Goal: Information Seeking & Learning: Learn about a topic

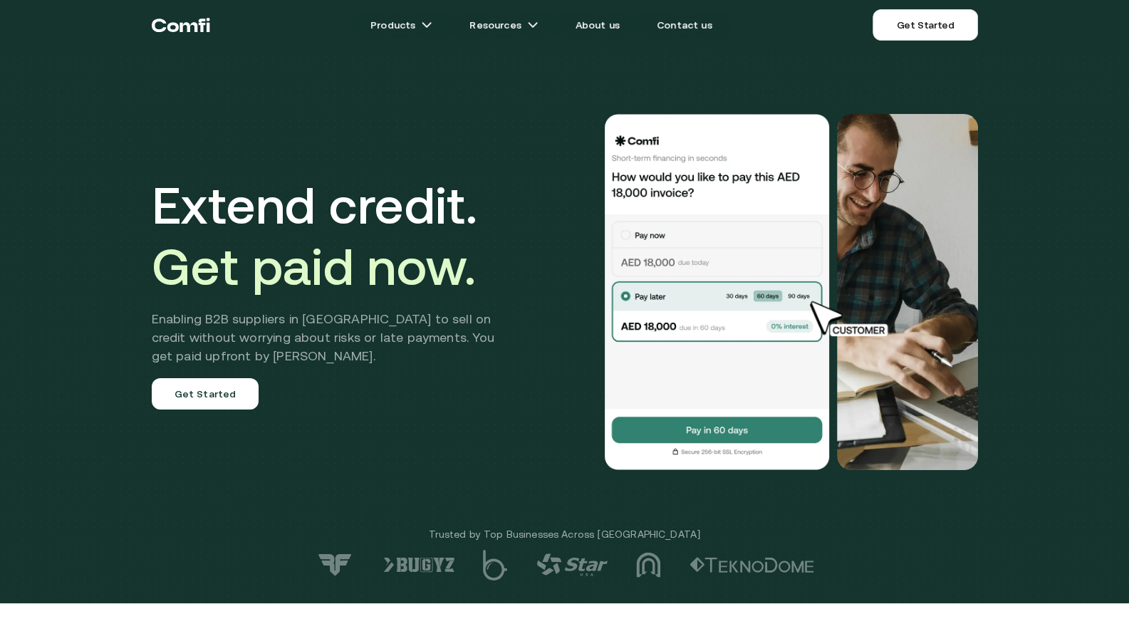
click at [1054, 224] on div "Extend credit. Get paid now. Enabling B2B suppliers in MENA to sell on credit w…" at bounding box center [564, 301] width 1129 height 603
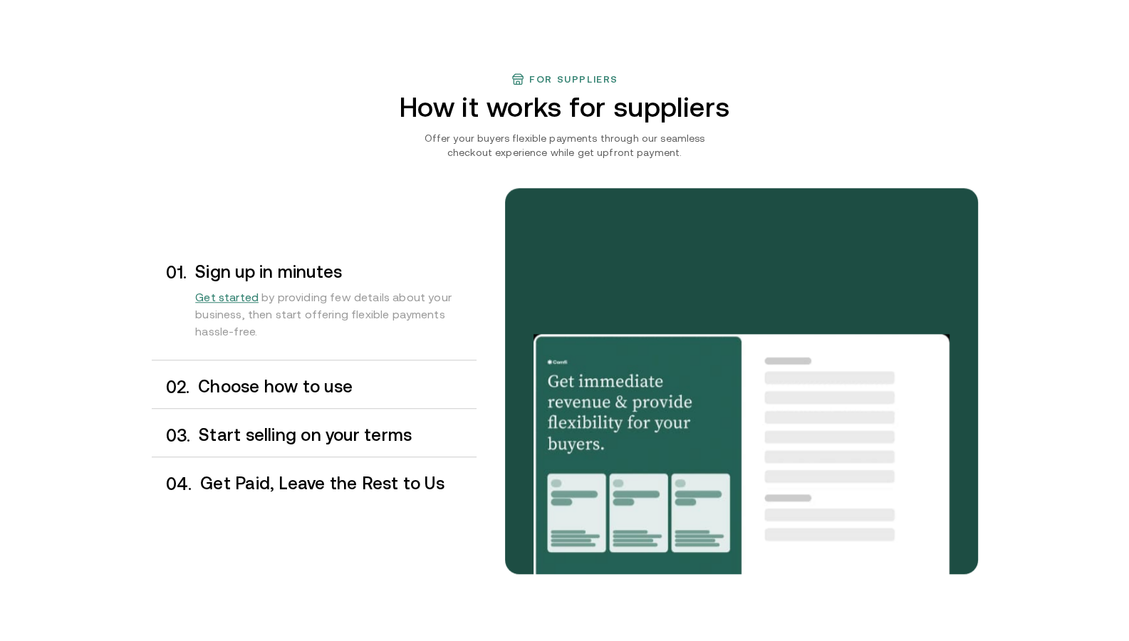
scroll to position [1091, 0]
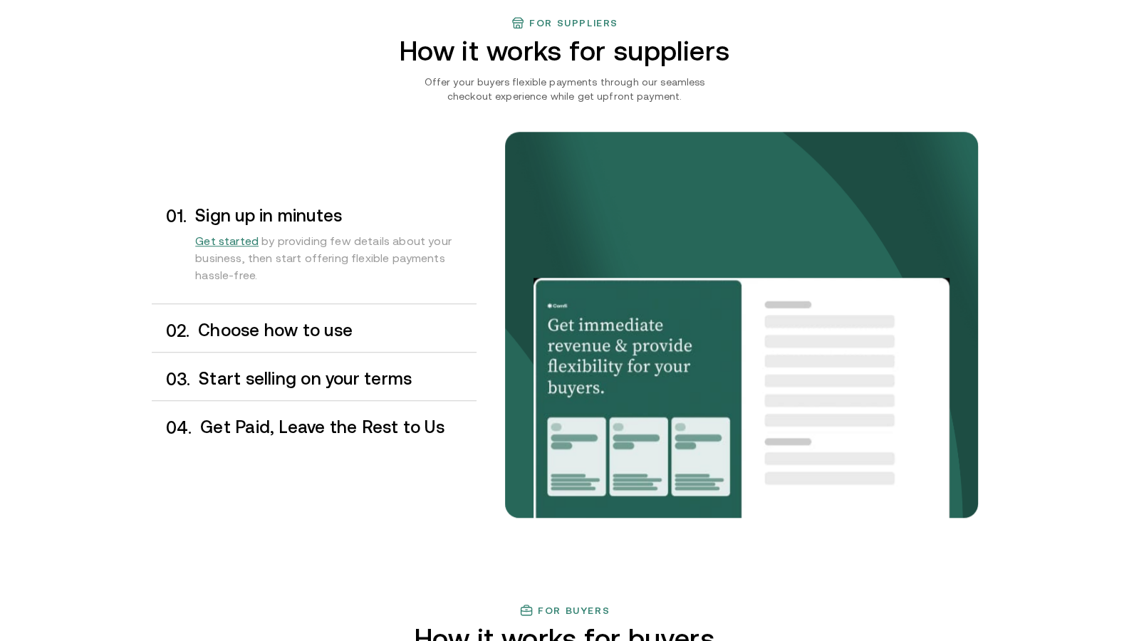
drag, startPoint x: 1048, startPoint y: 507, endPoint x: 1030, endPoint y: 441, distance: 68.1
click at [1030, 441] on div "For suppliers How it works for suppliers Offer your buyers flexible payments th…" at bounding box center [564, 309] width 1129 height 587
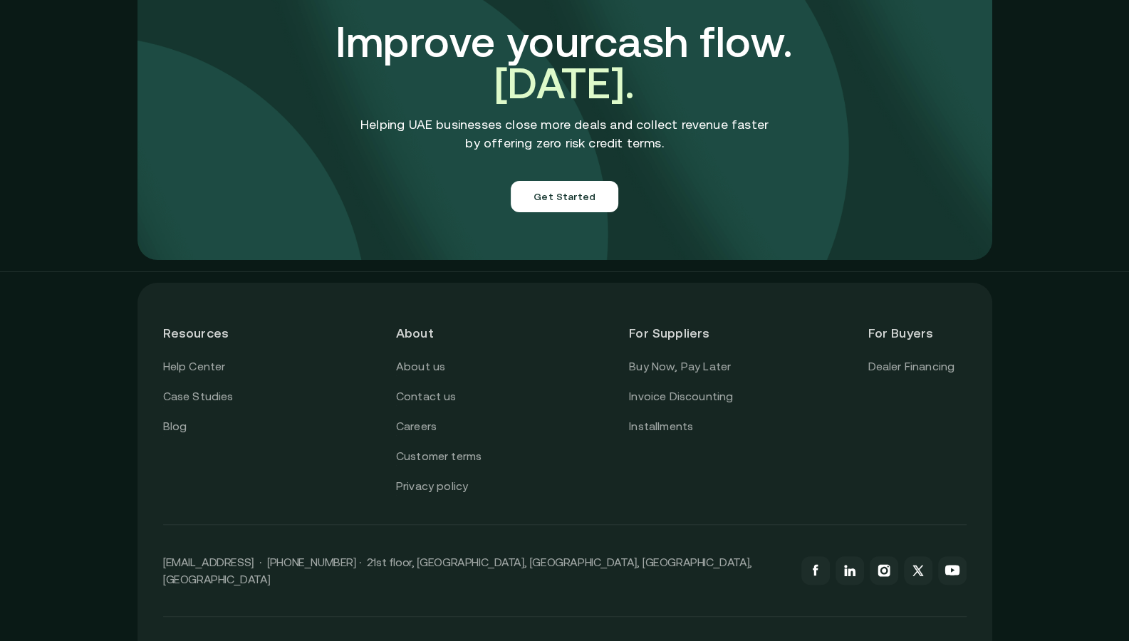
scroll to position [5005, 0]
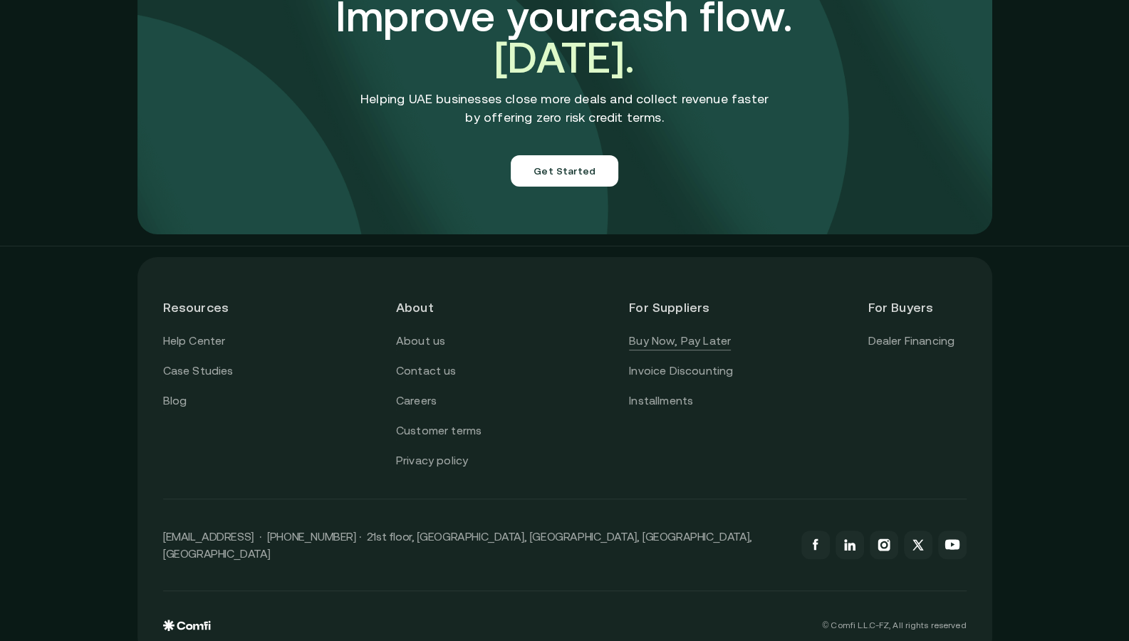
click at [676, 332] on link "Buy Now, Pay Later" at bounding box center [680, 341] width 102 height 19
click at [671, 362] on link "Invoice Discounting" at bounding box center [681, 371] width 104 height 19
click at [673, 392] on link "Installments" at bounding box center [661, 401] width 64 height 19
click at [854, 543] on icon at bounding box center [850, 547] width 7 height 8
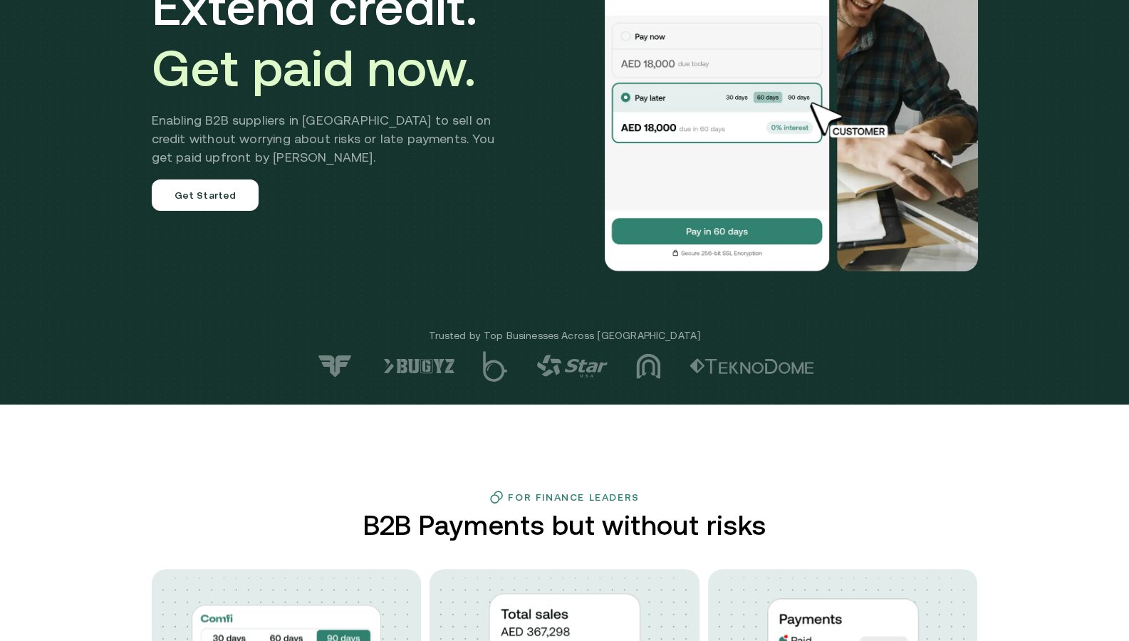
scroll to position [0, 0]
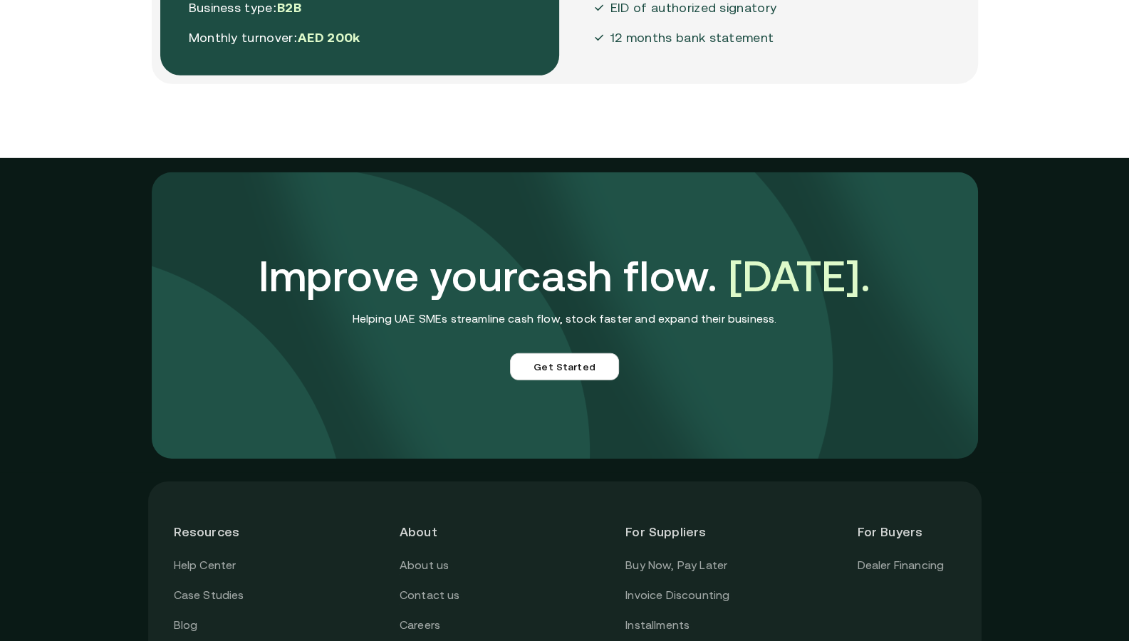
scroll to position [4002, 0]
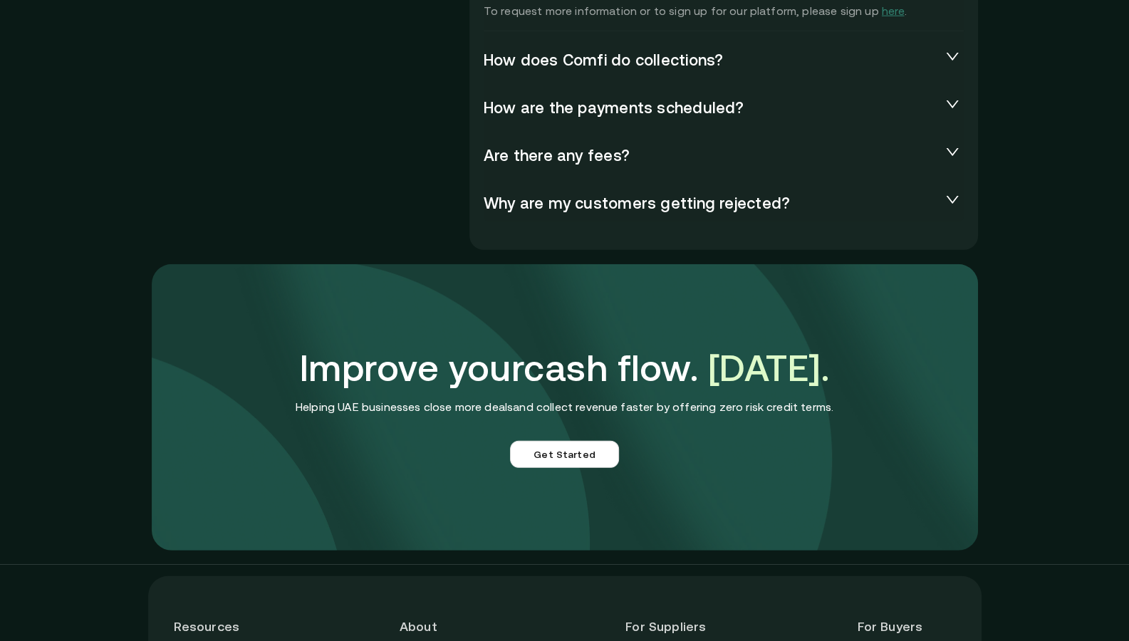
scroll to position [3326, 0]
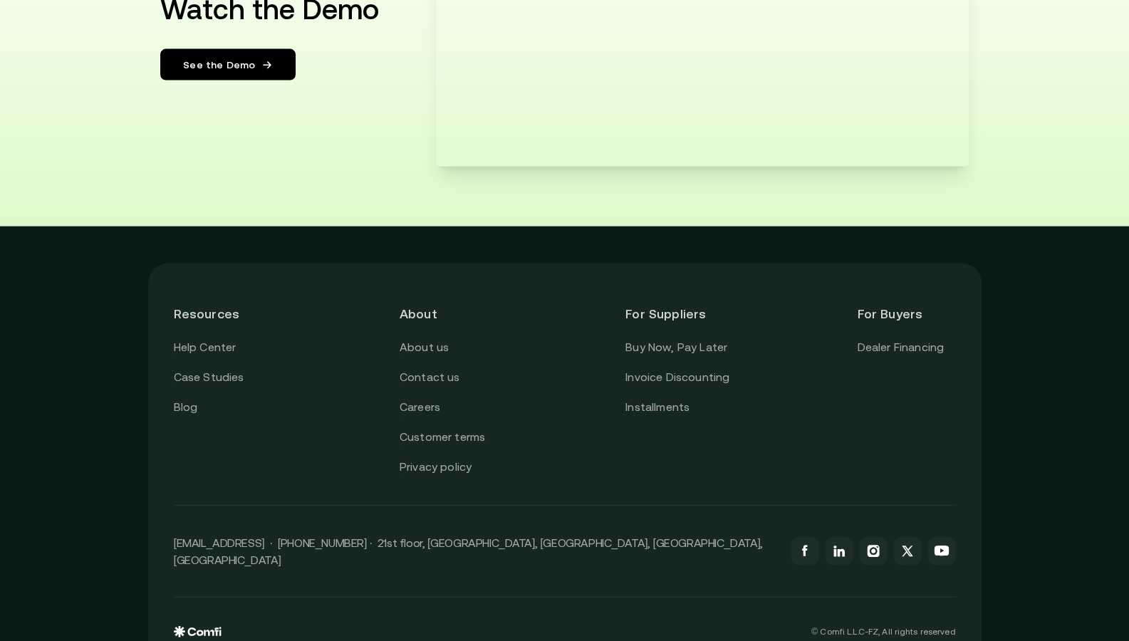
scroll to position [2689, 0]
